Goal: Task Accomplishment & Management: Complete application form

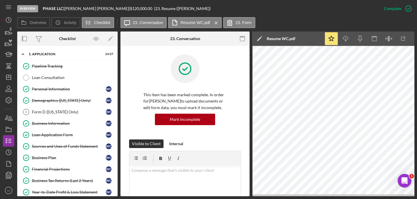
scroll to position [182, 0]
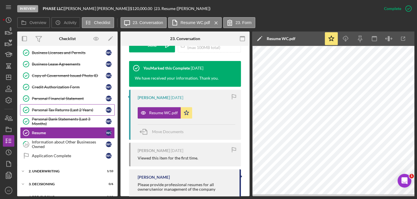
click at [70, 109] on div "Personal Tax Returns (Last 2 Years)" at bounding box center [69, 110] width 74 height 5
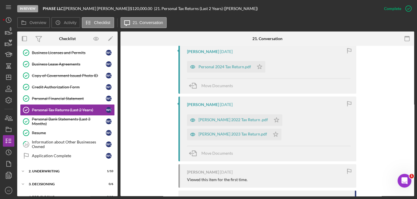
scroll to position [313, 0]
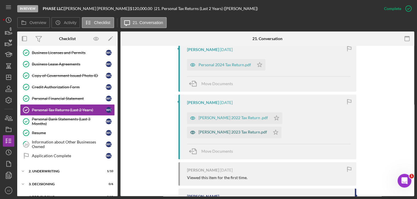
click at [241, 134] on div "[PERSON_NAME] 2023 Tax Return.pdf" at bounding box center [232, 132] width 69 height 5
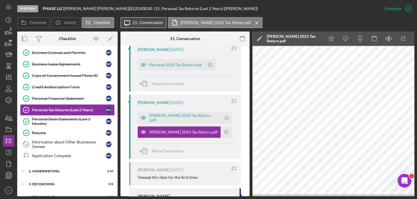
click at [160, 24] on label "21. Conversation" at bounding box center [148, 22] width 30 height 5
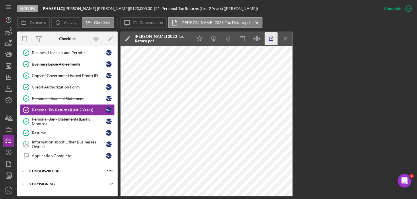
click at [272, 40] on icon "button" at bounding box center [271, 39] width 4 height 4
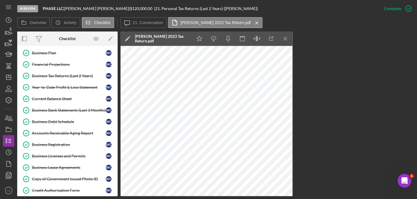
scroll to position [86, 0]
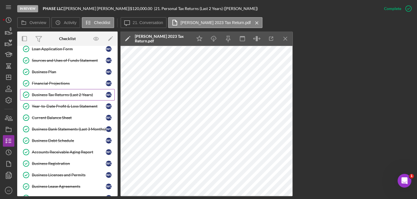
click at [76, 96] on div "Business Tax Returns (Last 2 Years)" at bounding box center [69, 95] width 74 height 5
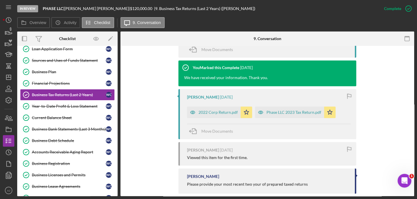
scroll to position [235, 0]
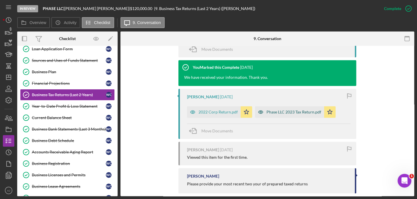
click at [272, 115] on div "Phase LLC 2023 Tax Return.pdf" at bounding box center [289, 111] width 69 height 11
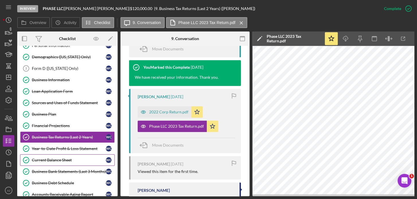
scroll to position [34, 0]
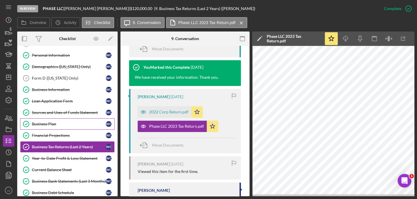
click at [61, 120] on link "Business Plan Business Plan W C" at bounding box center [67, 123] width 95 height 11
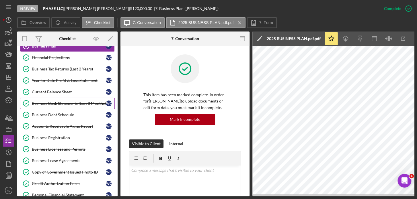
scroll to position [164, 0]
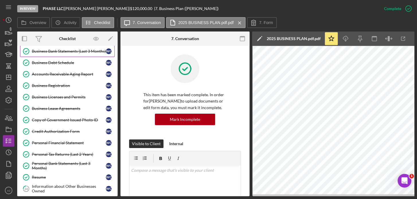
click at [66, 131] on div "Credit Authorization Form" at bounding box center [69, 131] width 74 height 5
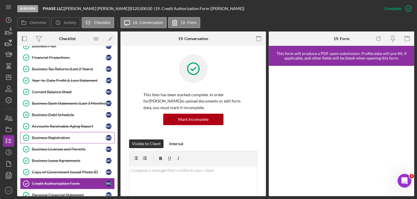
scroll to position [86, 0]
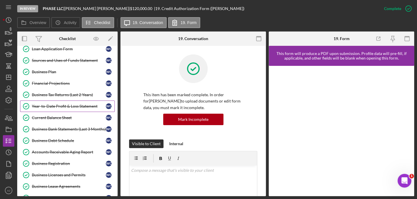
click at [66, 104] on div "Year-to-Date Profit & Loss Statement" at bounding box center [69, 106] width 74 height 5
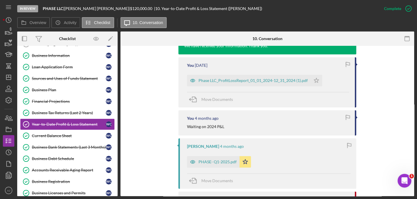
scroll to position [60, 0]
